Goal: Register for event/course

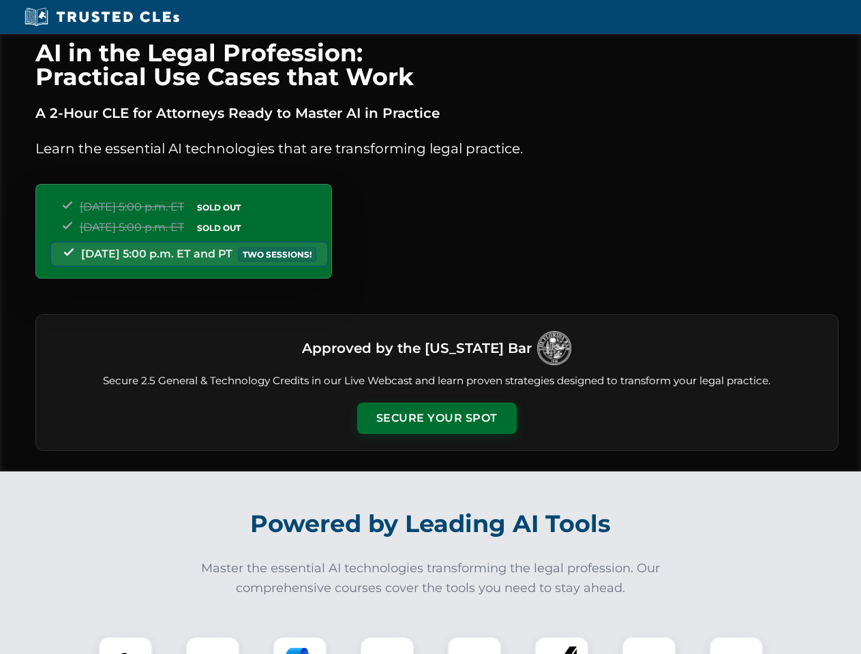
click at [436, 418] on button "Secure Your Spot" at bounding box center [436, 418] width 159 height 31
click at [125, 645] on img at bounding box center [126, 664] width 40 height 40
click at [213, 645] on div at bounding box center [212, 664] width 55 height 55
click at [300, 645] on div at bounding box center [300, 664] width 55 height 55
click at [387, 645] on img at bounding box center [387, 664] width 38 height 38
